Goal: Task Accomplishment & Management: Manage account settings

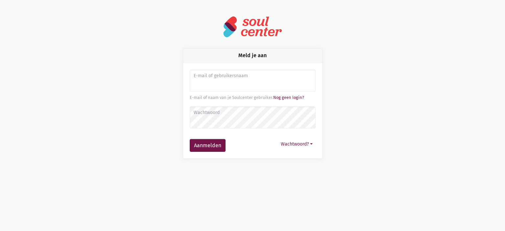
type input "e"
type input "monique.adamczijk@zorgbedrijf.be"
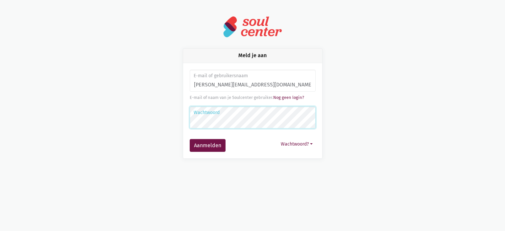
click at [190, 139] on button "Aanmelden" at bounding box center [208, 145] width 36 height 13
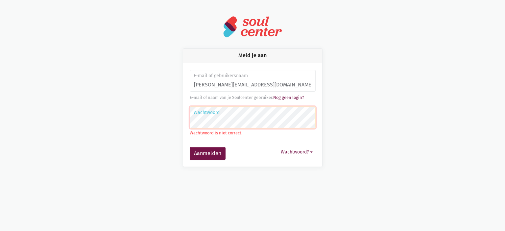
click at [190, 147] on button "Aanmelden" at bounding box center [208, 153] width 36 height 13
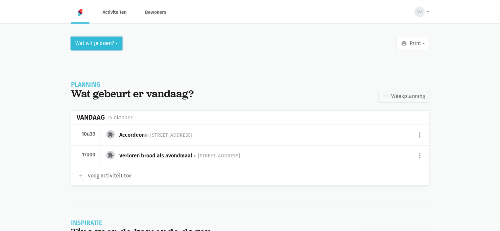
click at [84, 43] on button "Wat wil je doen?" at bounding box center [96, 43] width 51 height 13
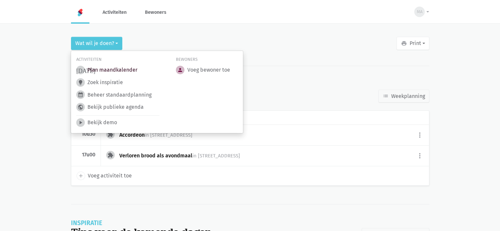
click at [96, 71] on link "today Plan maandkalender" at bounding box center [106, 70] width 61 height 9
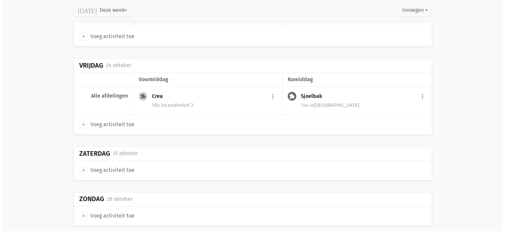
scroll to position [856, 0]
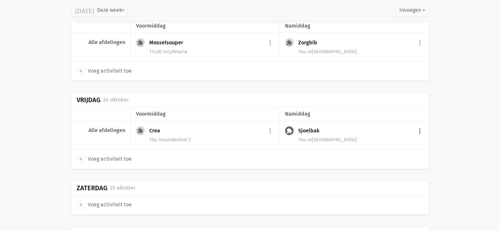
click at [417, 127] on button "more_vert" at bounding box center [420, 131] width 8 height 12
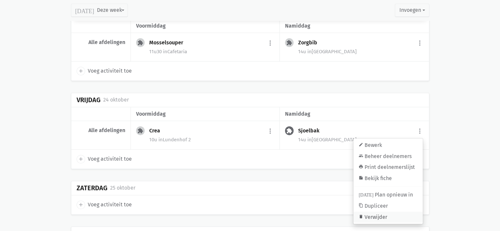
click at [389, 216] on link "delete Verwijder" at bounding box center [388, 217] width 69 height 11
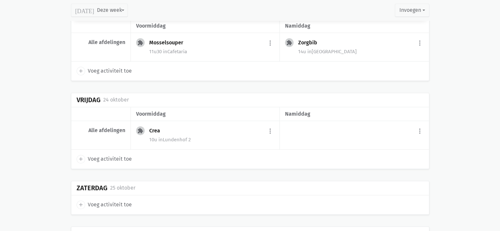
click at [84, 156] on span "add" at bounding box center [81, 159] width 9 height 9
select select "14:00"
select select "15:00"
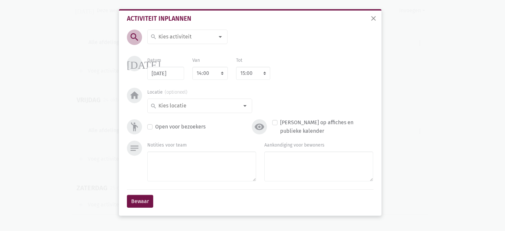
click at [205, 38] on input at bounding box center [186, 37] width 57 height 9
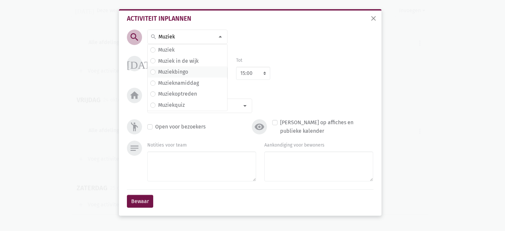
type input "Muziek"
click at [184, 72] on label "Muziekbingo" at bounding box center [173, 72] width 30 height 9
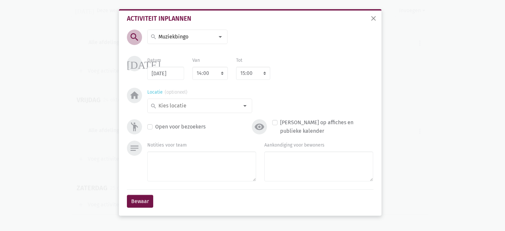
click at [205, 103] on input at bounding box center [198, 106] width 81 height 9
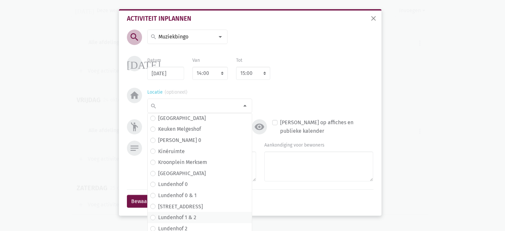
scroll to position [101, 0]
click at [199, 150] on span "[STREET_ADDRESS]" at bounding box center [199, 151] width 99 height 9
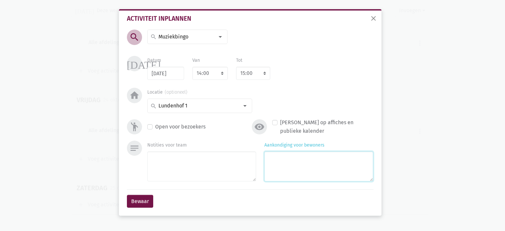
click at [283, 175] on textarea "Aankondiging voor bewoners" at bounding box center [318, 167] width 109 height 30
type textarea "met [PERSON_NAME]"
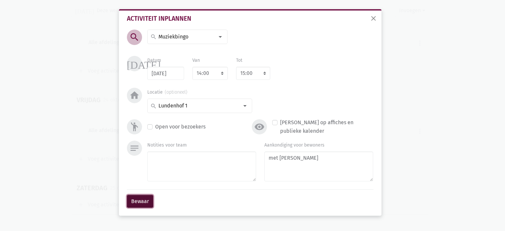
click at [138, 205] on button "Bewaar" at bounding box center [140, 201] width 26 height 13
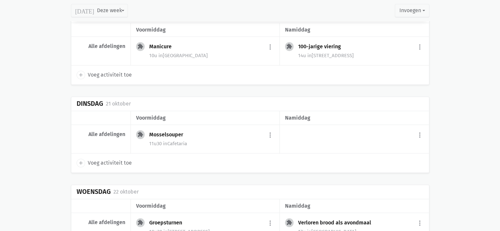
scroll to position [589, 0]
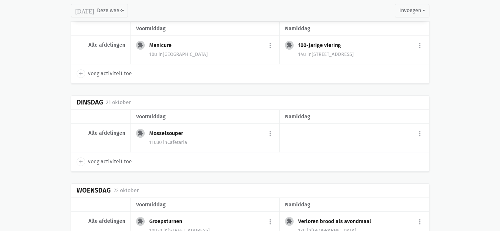
click at [336, 51] on span "in [STREET_ADDRESS]" at bounding box center [331, 54] width 46 height 6
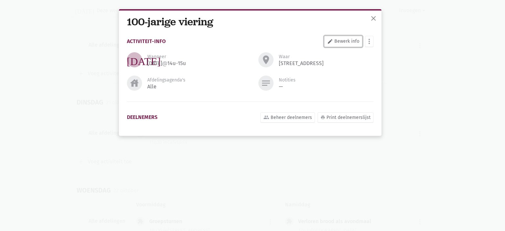
click at [338, 43] on link "edit Bewerk info" at bounding box center [343, 41] width 38 height 11
select select "14:00"
select select "15:00"
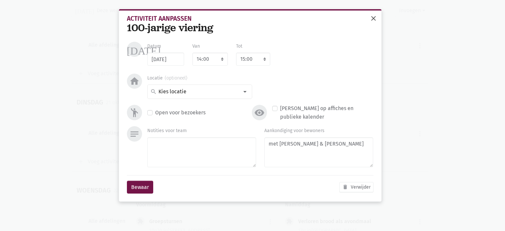
click at [375, 19] on span "close" at bounding box center [374, 18] width 8 height 8
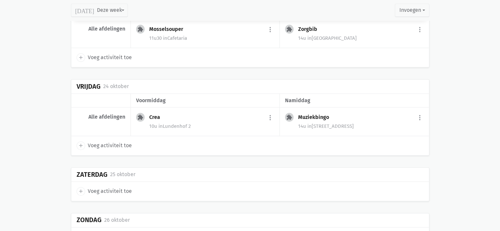
scroll to position [885, 0]
